Goal: Navigation & Orientation: Find specific page/section

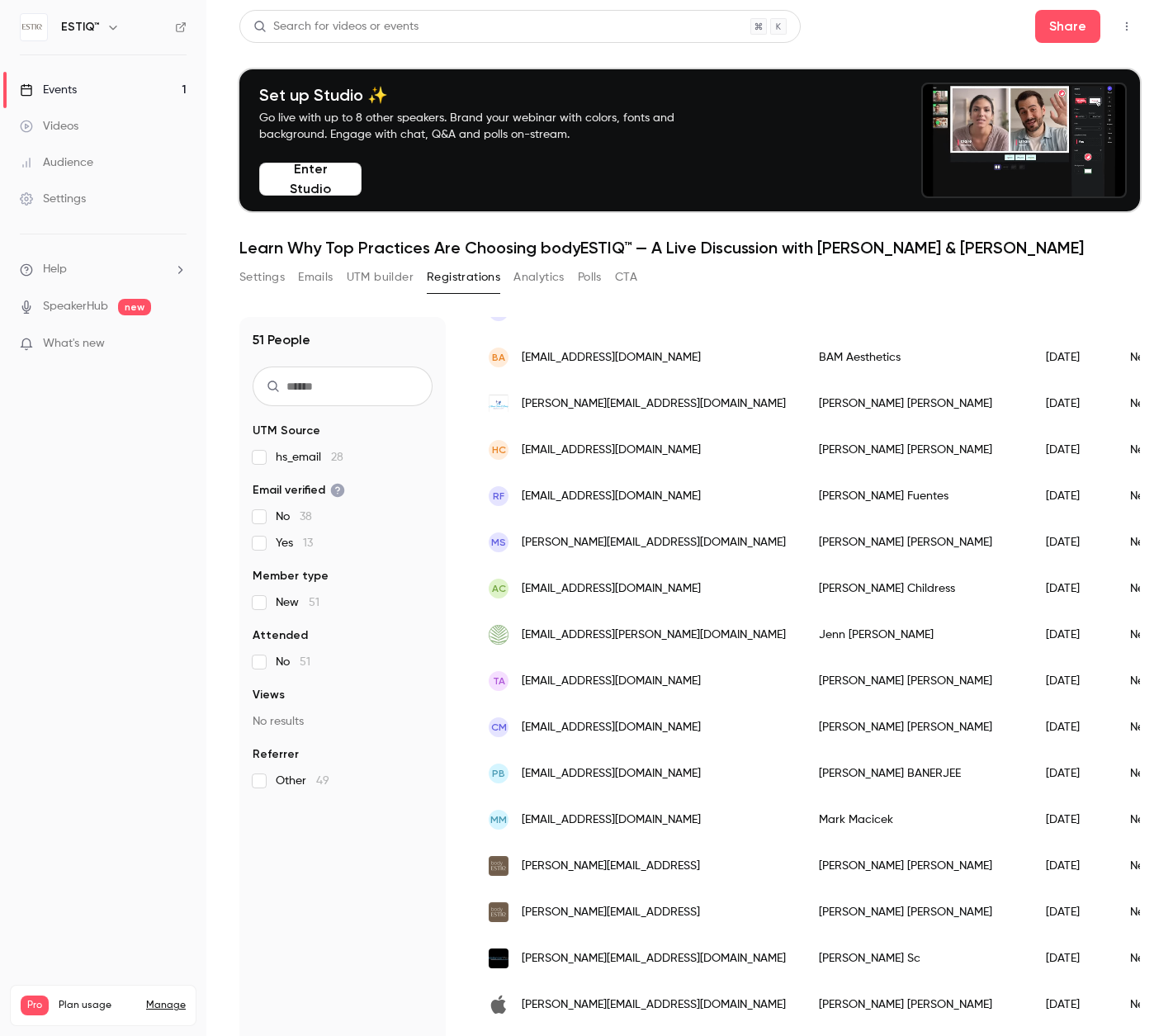
scroll to position [187, 0]
click at [73, 122] on div "Videos" at bounding box center [49, 126] width 58 height 17
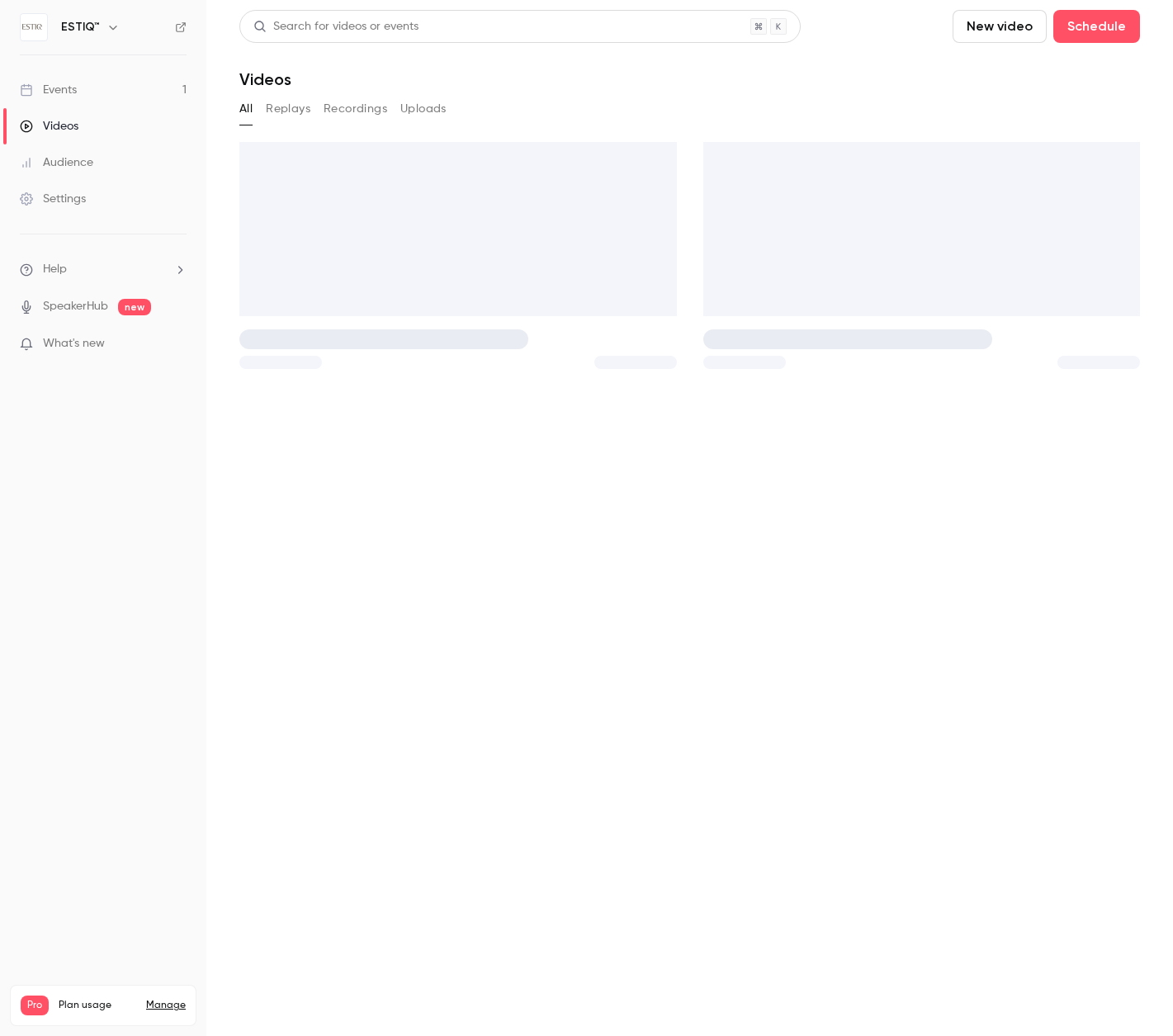
click at [70, 90] on div "Events" at bounding box center [49, 90] width 57 height 17
